Goal: Task Accomplishment & Management: Manage account settings

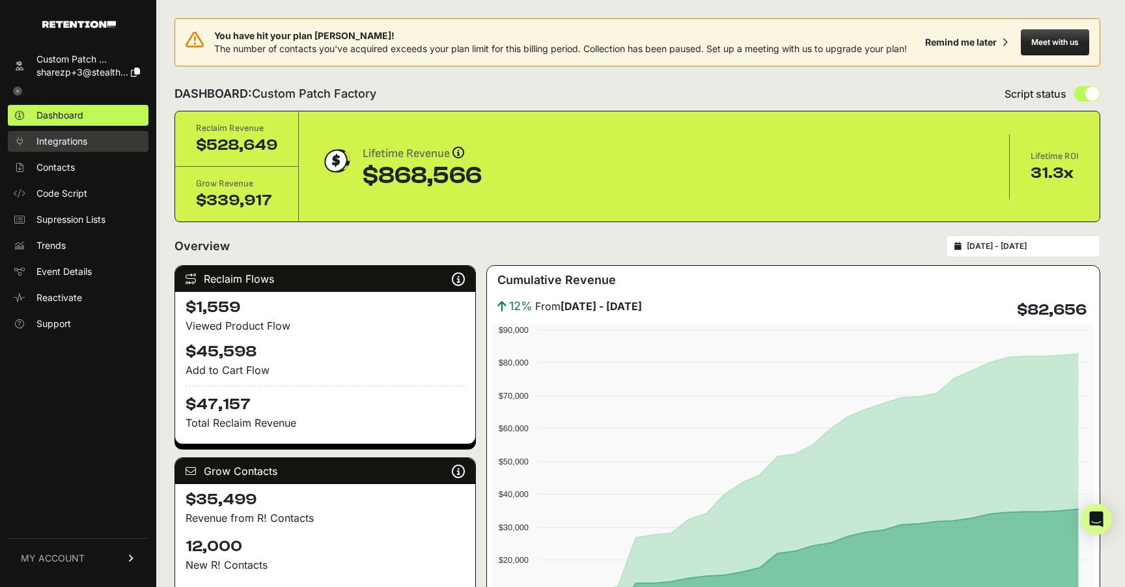
click at [79, 147] on span "Integrations" at bounding box center [61, 141] width 51 height 13
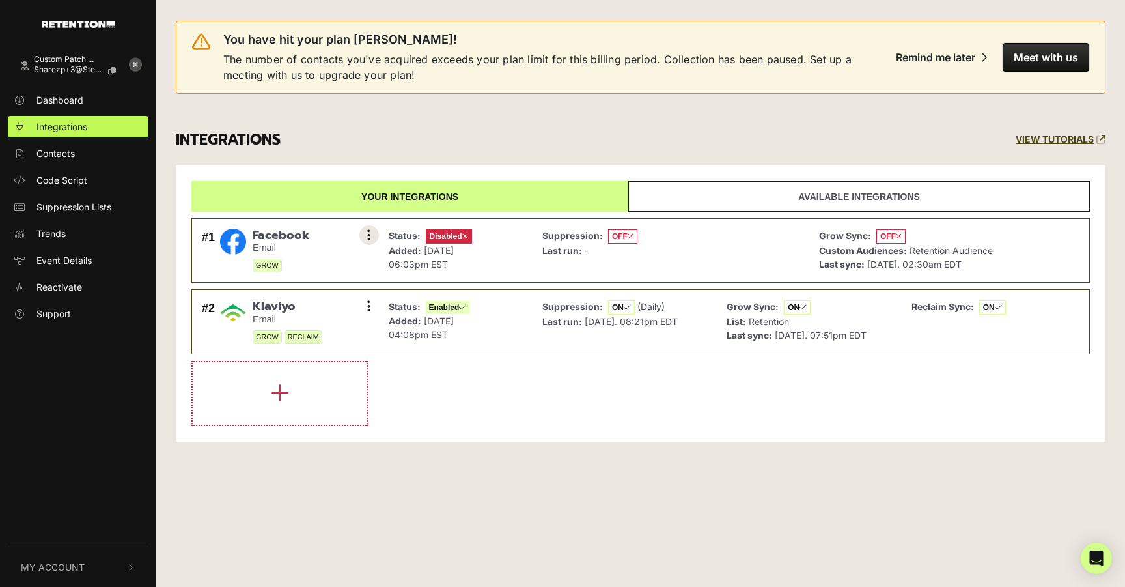
click at [366, 232] on button at bounding box center [369, 235] width 20 height 20
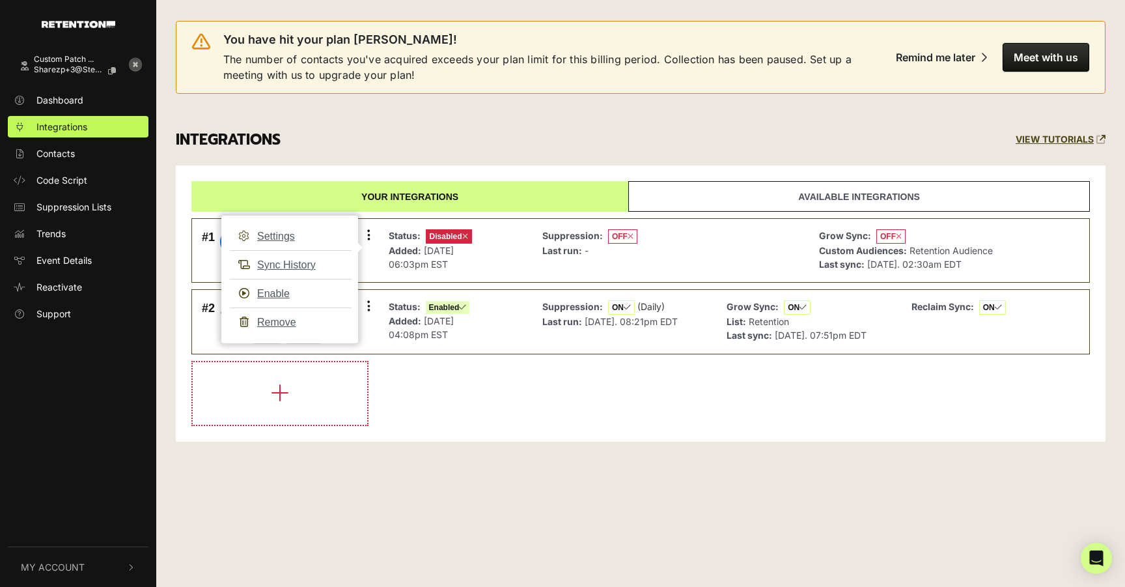
click at [439, 149] on div "INTEGRATIONS VIEW TUTORIALS" at bounding box center [640, 140] width 949 height 51
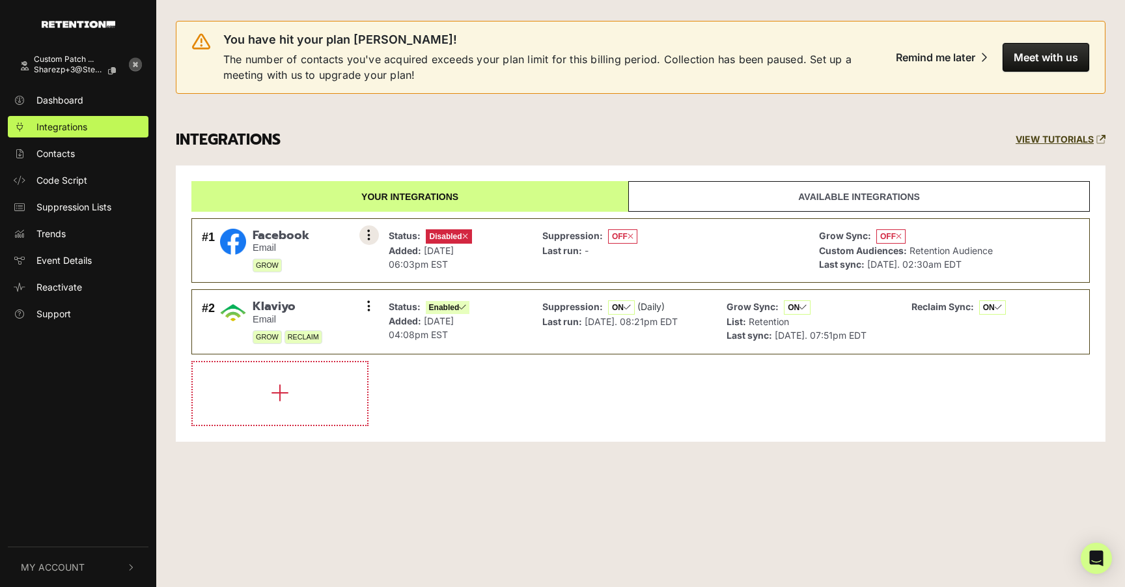
click at [367, 238] on icon at bounding box center [368, 235] width 3 height 13
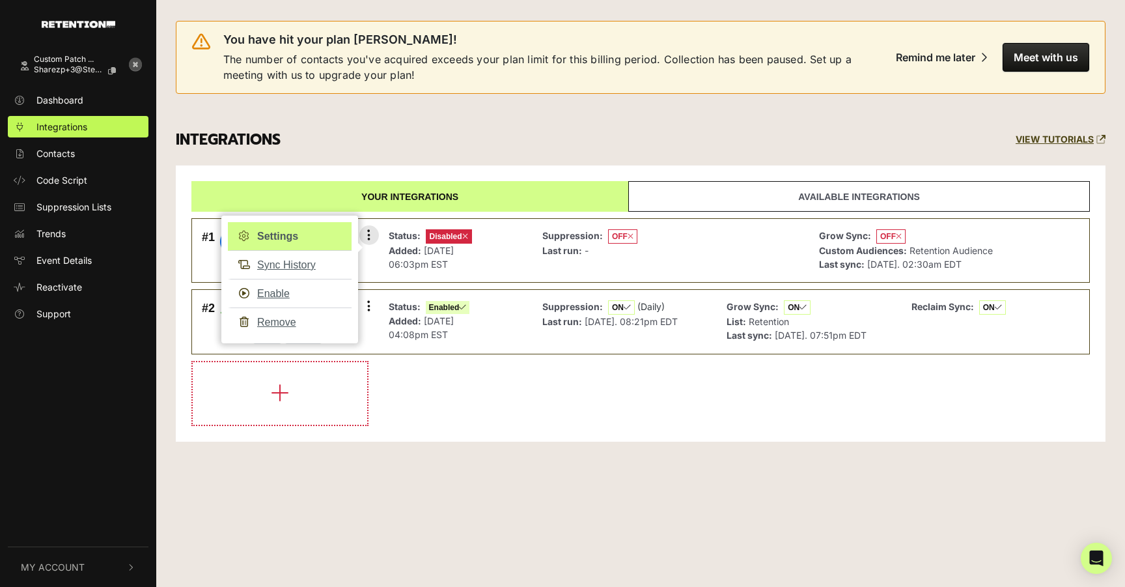
click at [292, 236] on link "Settings" at bounding box center [290, 236] width 124 height 29
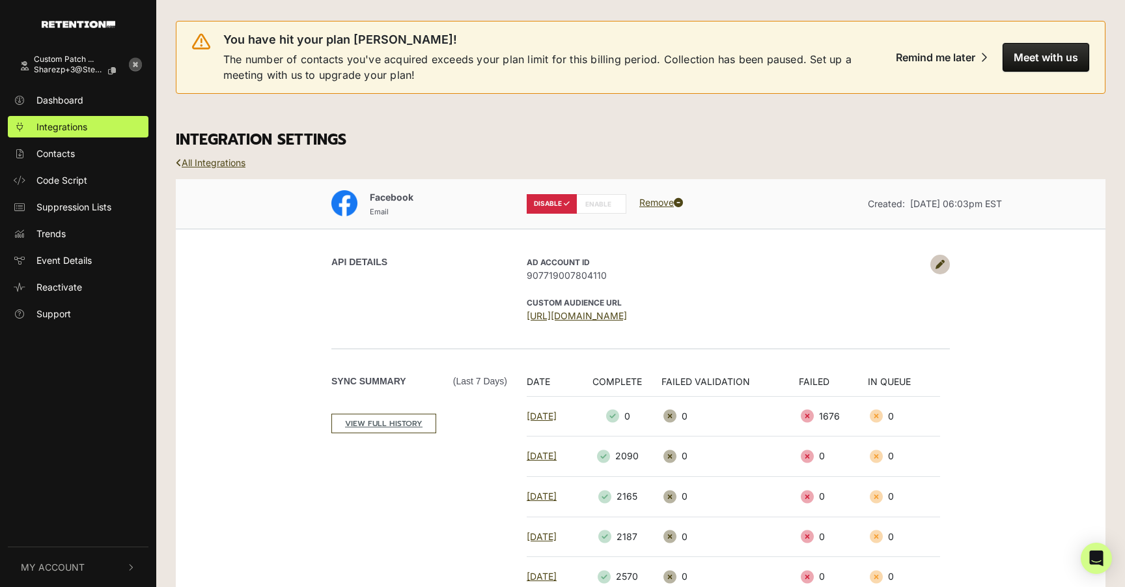
click at [946, 261] on link at bounding box center [941, 265] width 20 height 20
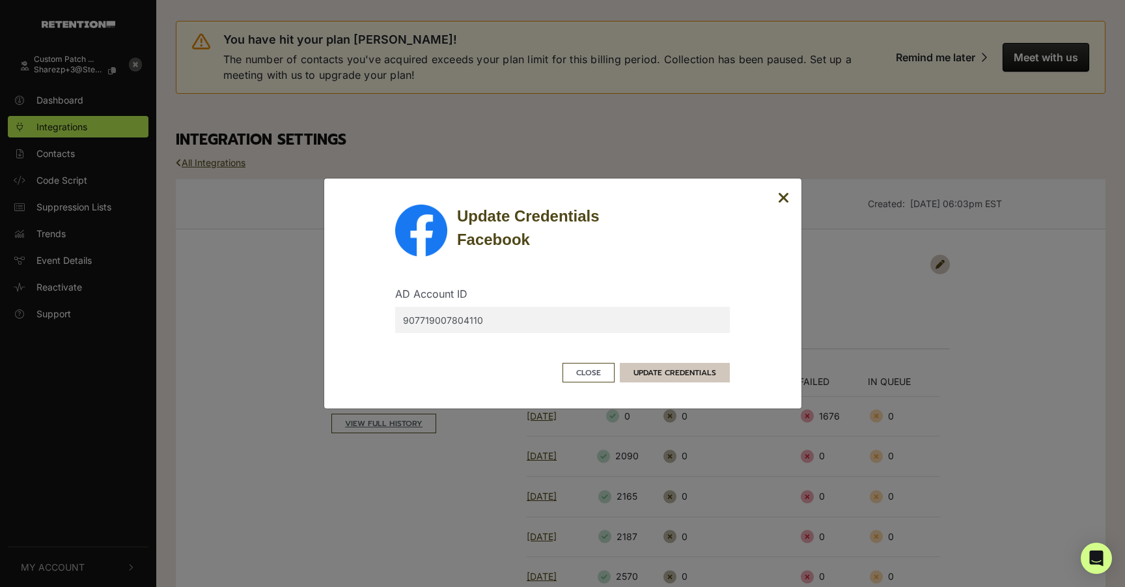
click at [661, 373] on button "UPDATE CREDENTIALS" at bounding box center [675, 373] width 110 height 20
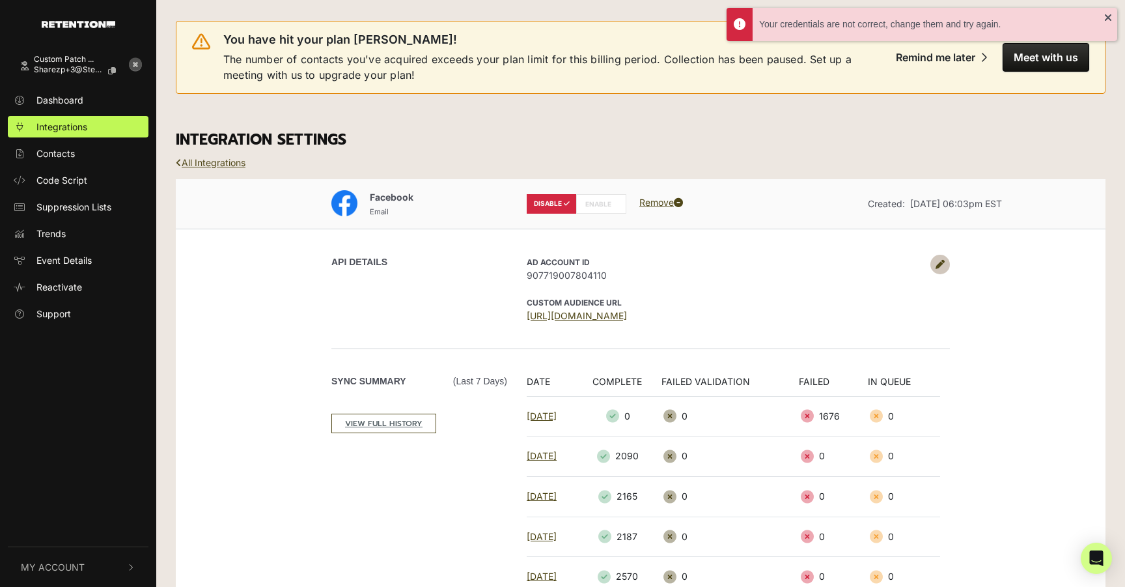
click at [592, 210] on label "ENABLE" at bounding box center [601, 204] width 50 height 20
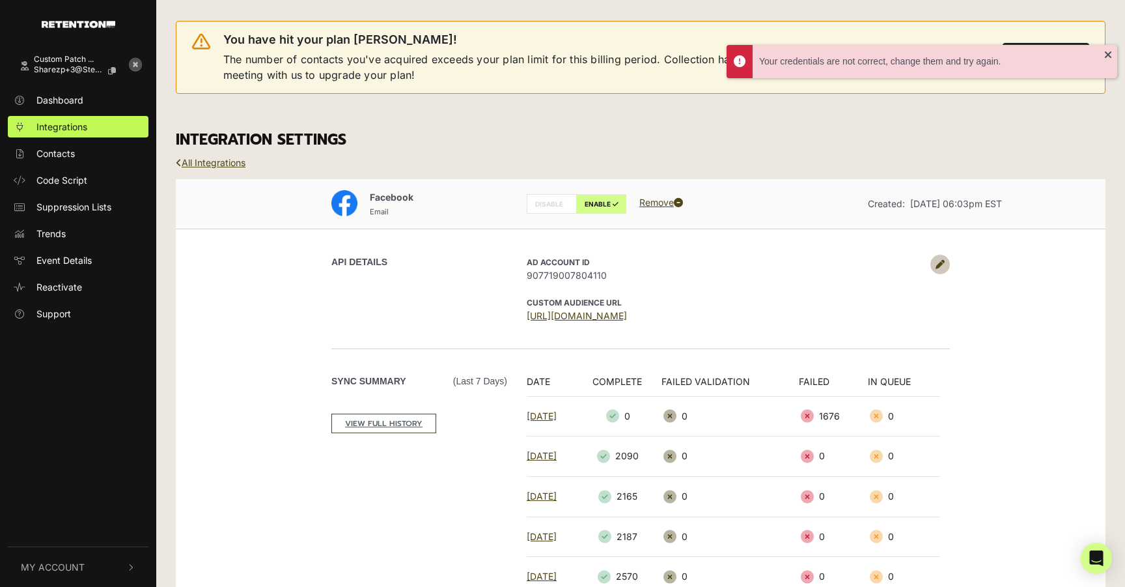
radio input "false"
radio input "true"
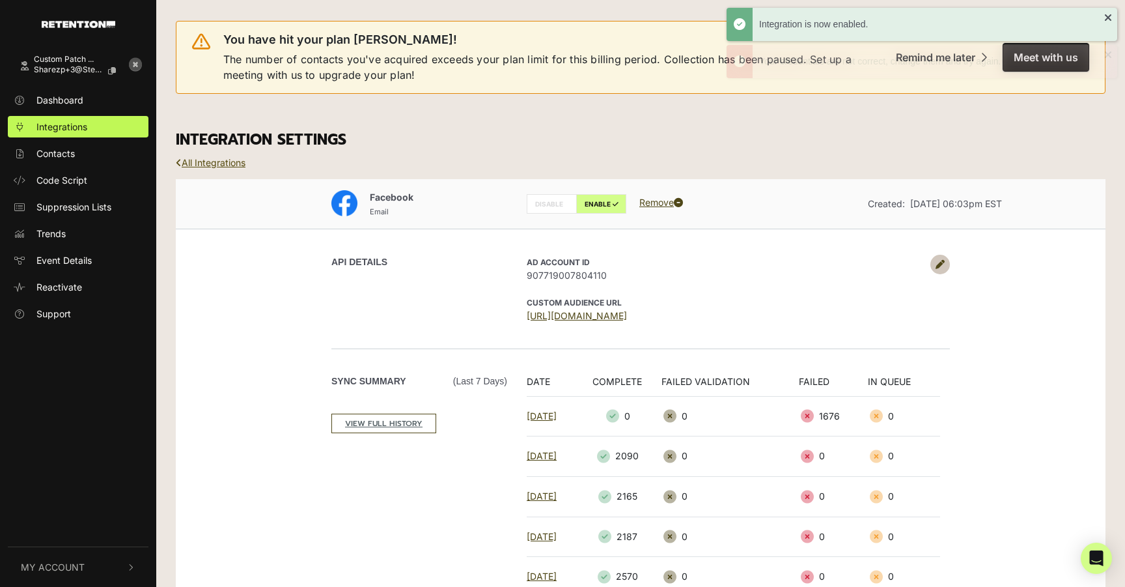
click at [227, 163] on link "All Integrations" at bounding box center [211, 162] width 70 height 11
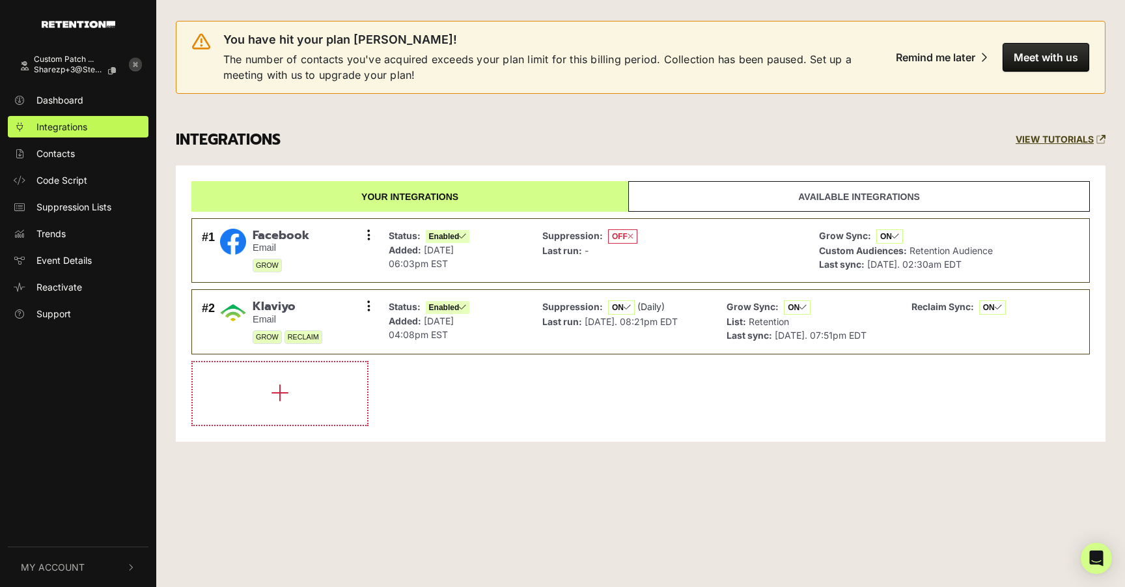
click at [137, 66] on icon at bounding box center [135, 64] width 13 height 13
